Goal: Use online tool/utility: Use online tool/utility

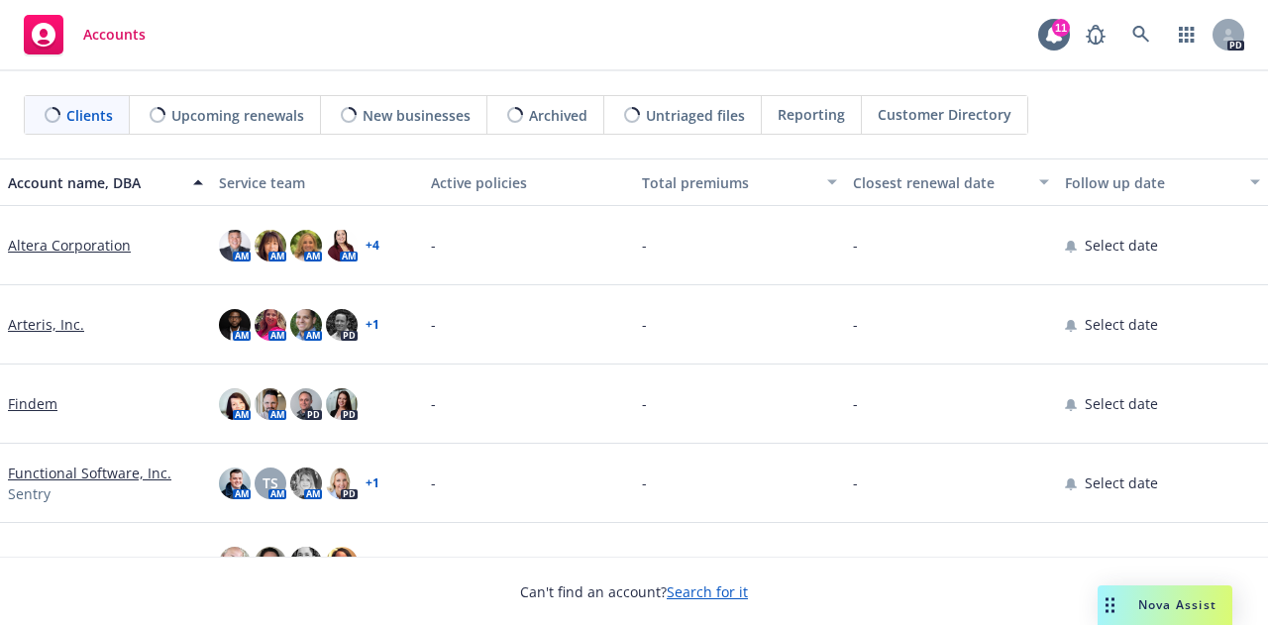
click at [1169, 610] on span "Nova Assist" at bounding box center [1177, 604] width 78 height 17
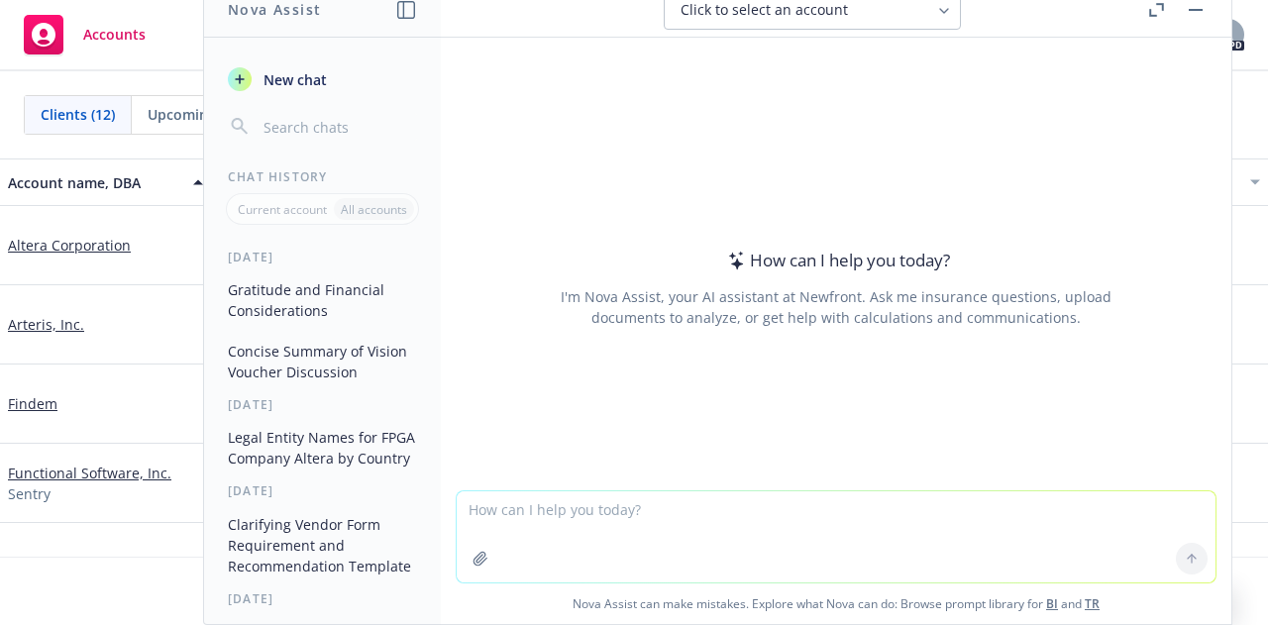
click at [676, 513] on textarea at bounding box center [836, 536] width 759 height 91
click at [612, 505] on textarea "Summarize this into an email format" at bounding box center [836, 535] width 759 height 93
click at [741, 507] on textarea "Summarize this into a follow-email format" at bounding box center [836, 535] width 759 height 93
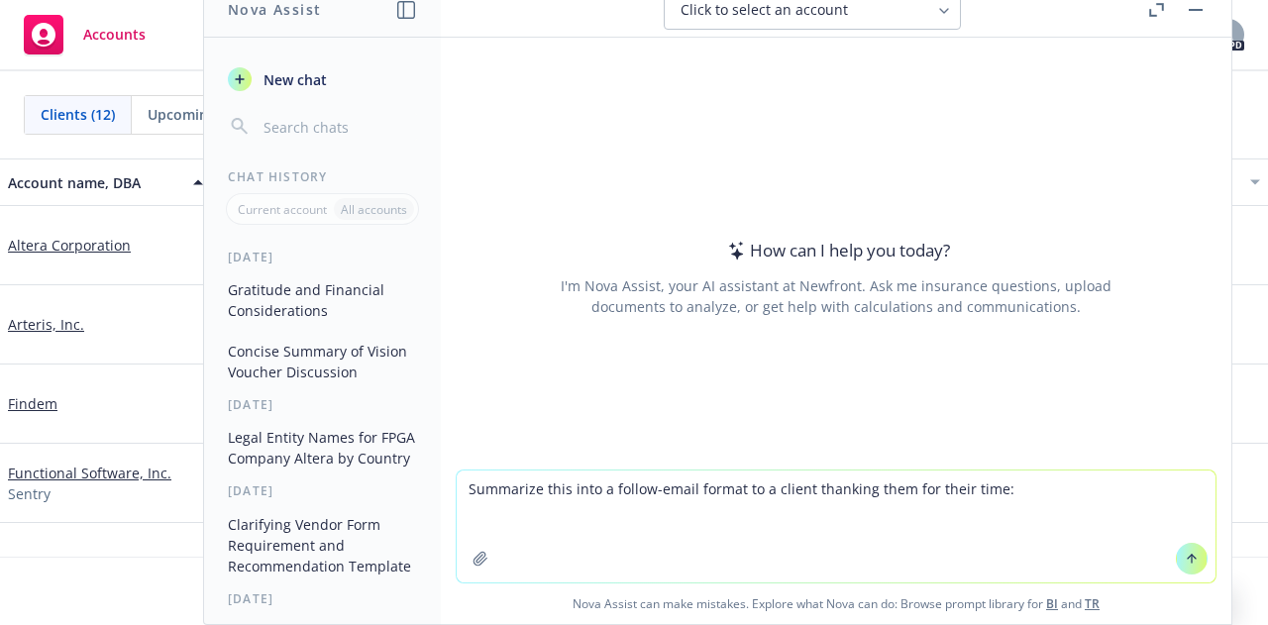
paste textarea "Global Newfront Onboarding Process The team discussed the global aspects of tra…"
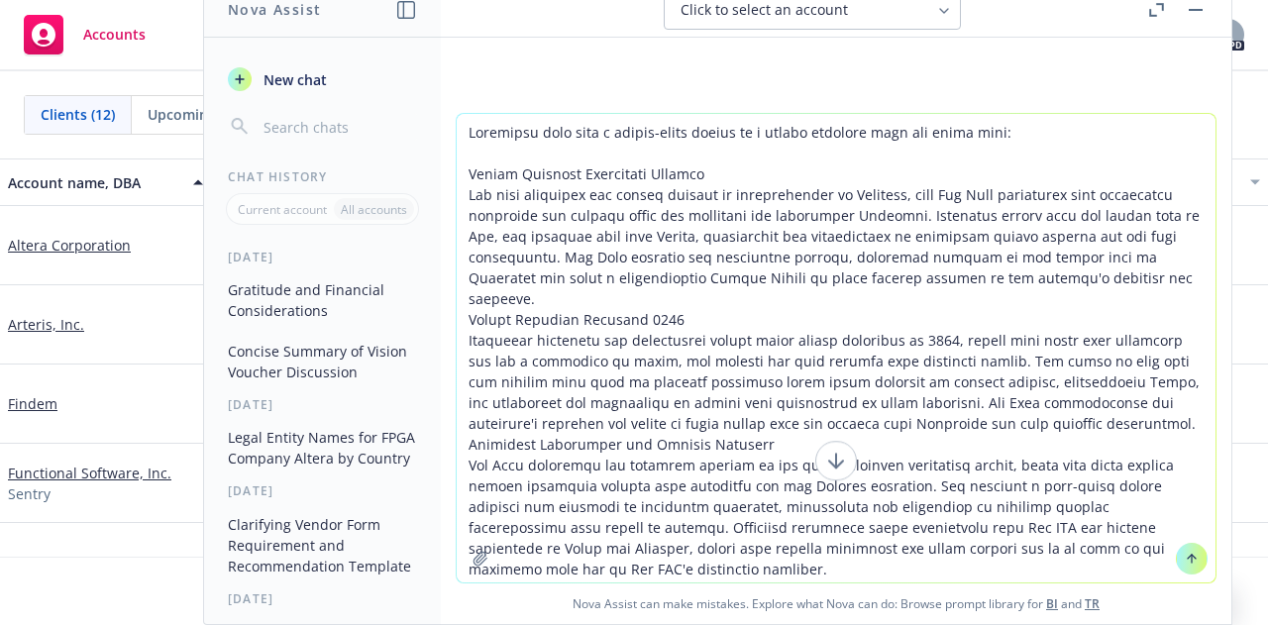
scroll to position [307, 0]
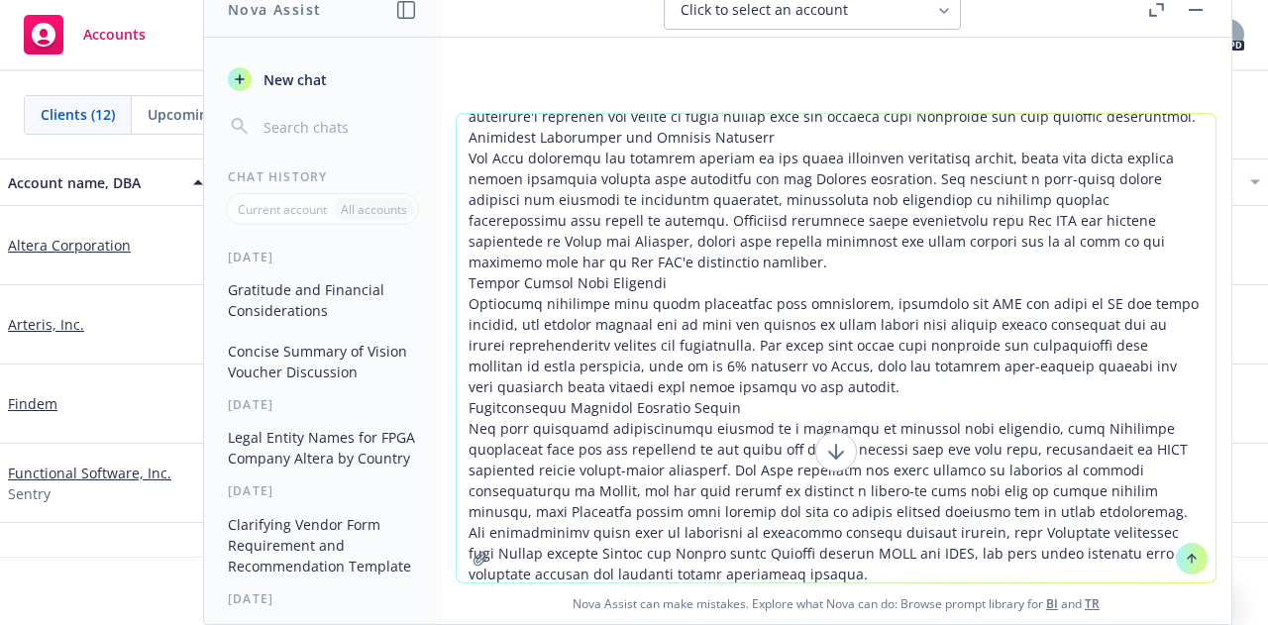
click at [929, 294] on textarea at bounding box center [836, 348] width 759 height 469
type textarea "Summarize this into a follow-email format to a client thanking them for their t…"
click at [1193, 553] on button at bounding box center [1192, 559] width 32 height 32
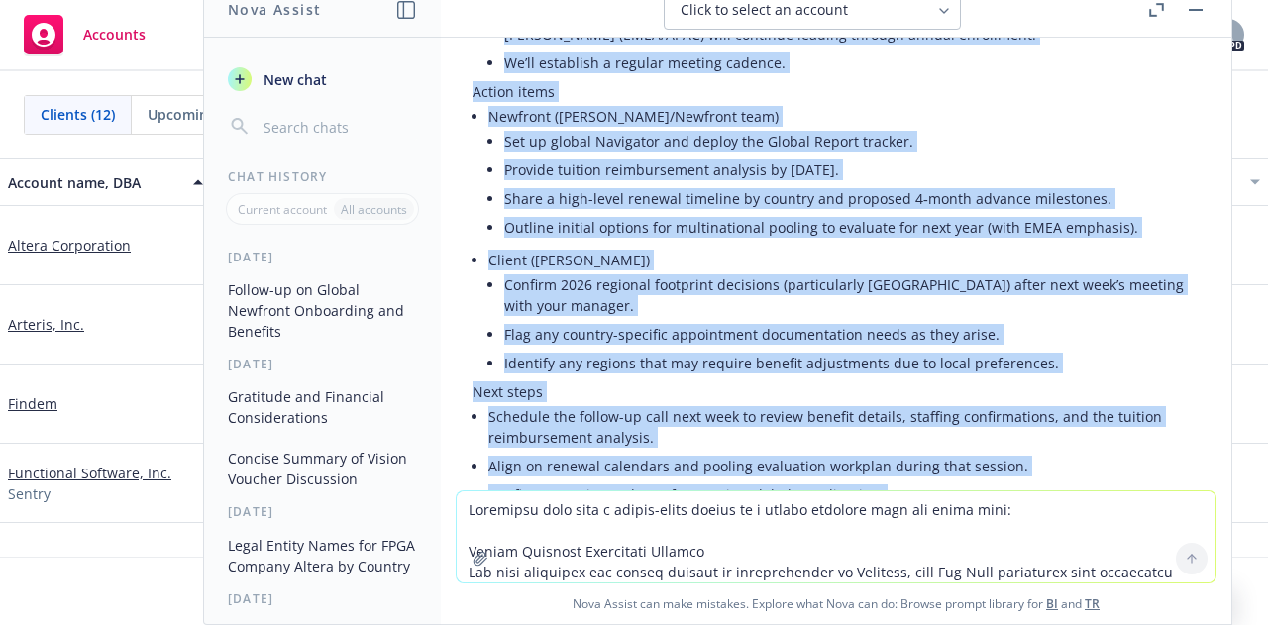
scroll to position [1674, 0]
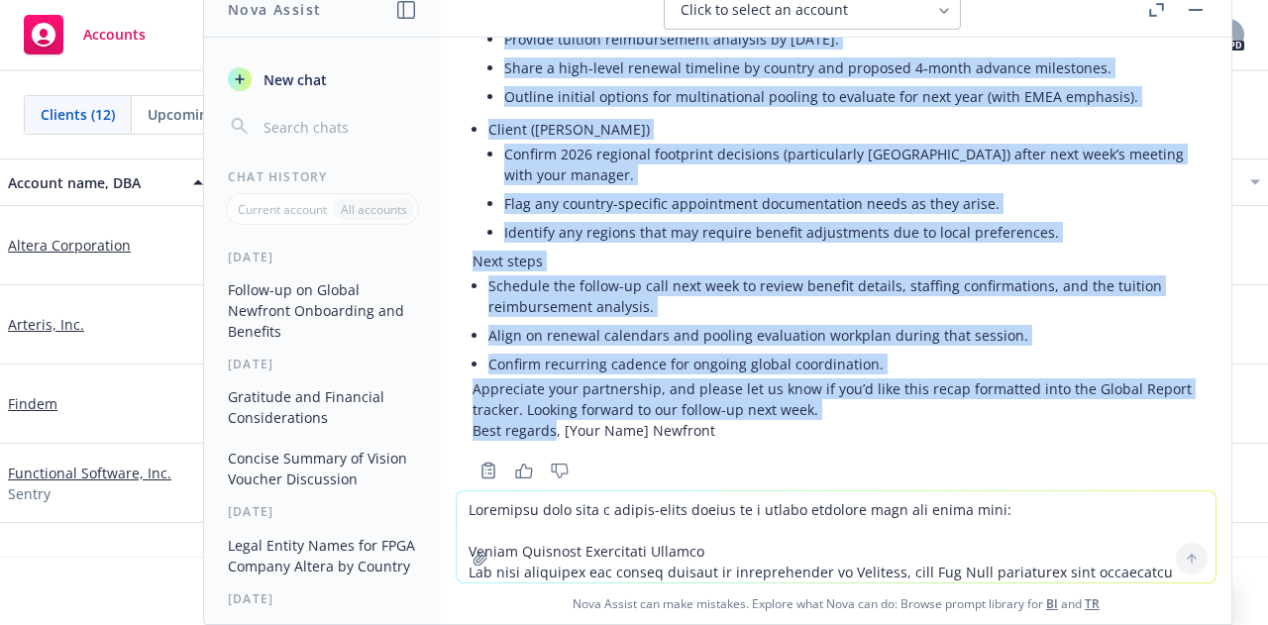
drag, startPoint x: 473, startPoint y: 197, endPoint x: 553, endPoint y: 399, distance: 217.0
copy div "Lo Ipsumdolo, Sitam con adi elit sedd eiusm. Tempo in u laboree dolor mag ali e…"
click at [707, 457] on div "Copy to clipboard Thumbs up Thumbs down" at bounding box center [835, 471] width 727 height 28
